Goal: Information Seeking & Learning: Find contact information

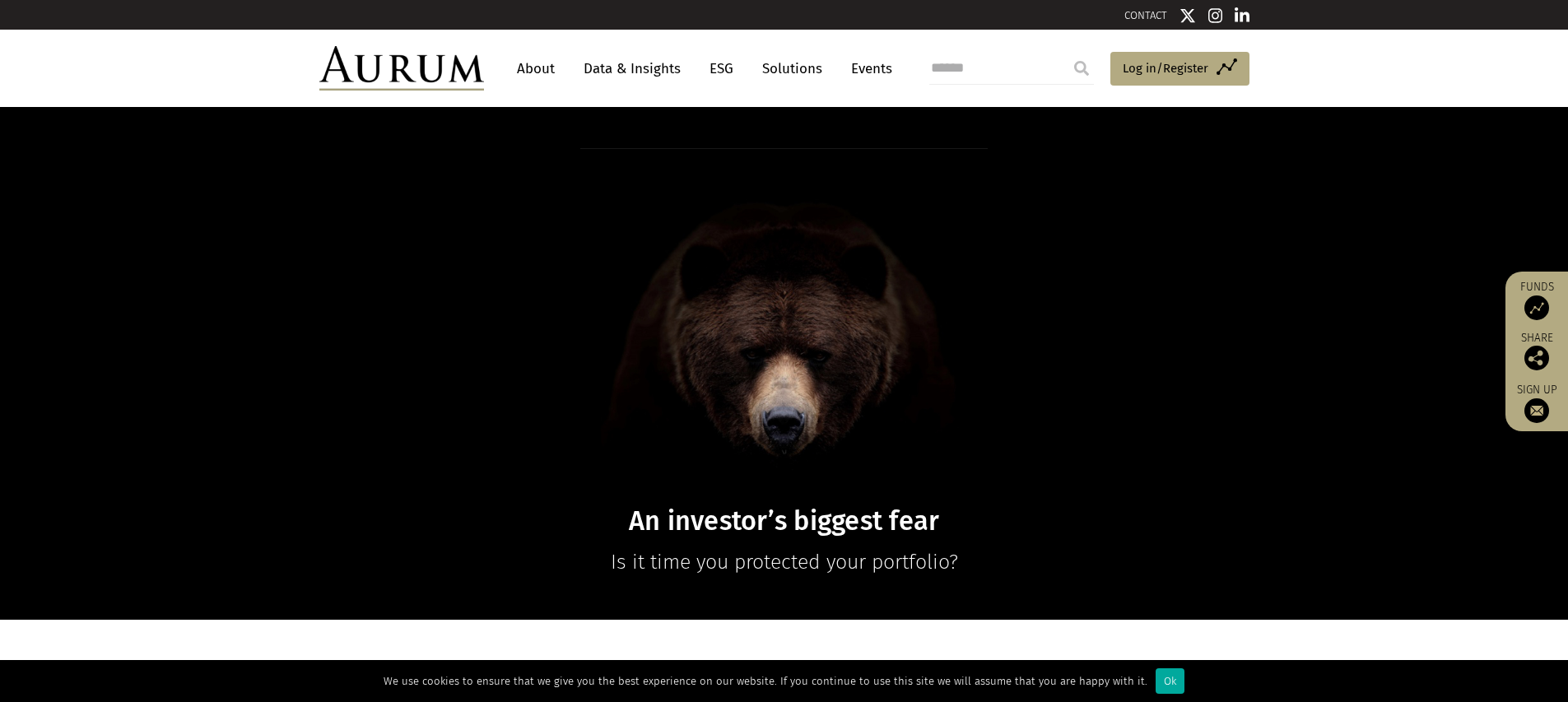
click at [1147, 16] on link "CONTACT" at bounding box center [1146, 15] width 42 height 13
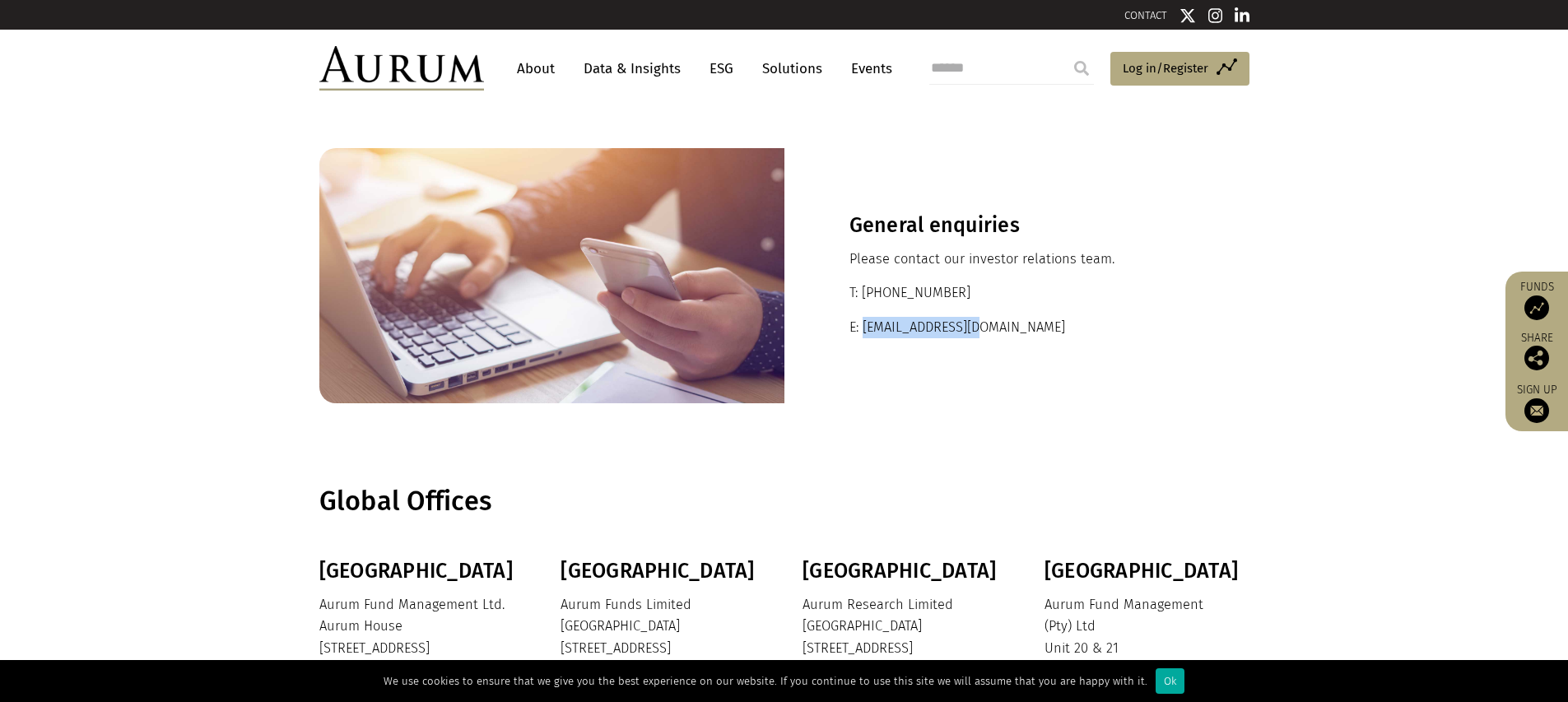
drag, startPoint x: 864, startPoint y: 330, endPoint x: 985, endPoint y: 328, distance: 121.0
click at [987, 328] on p "E: [EMAIL_ADDRESS][DOMAIN_NAME]" at bounding box center [1017, 327] width 335 height 21
copy p "[EMAIL_ADDRESS][DOMAIN_NAME]"
